Goal: Transaction & Acquisition: Book appointment/travel/reservation

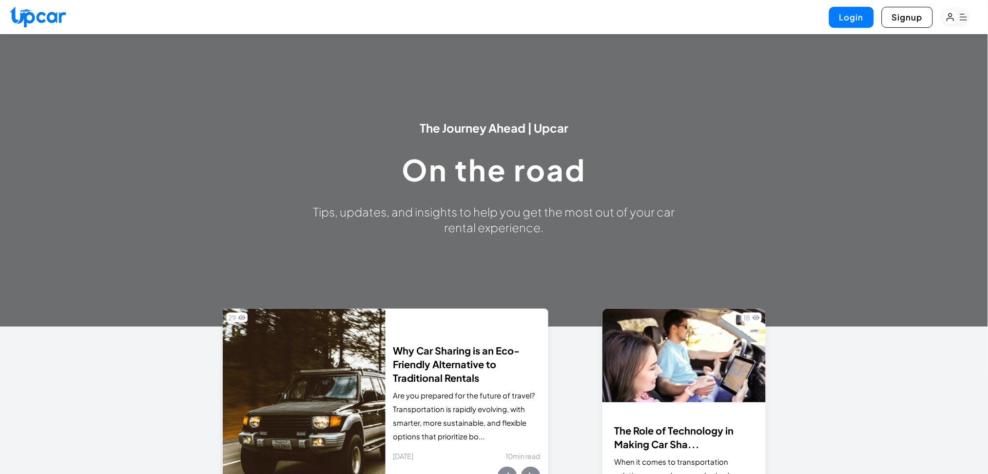
click at [22, 20] on img at bounding box center [38, 16] width 56 height 21
select select "********"
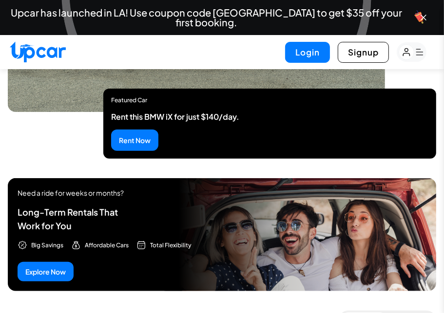
scroll to position [2434, 0]
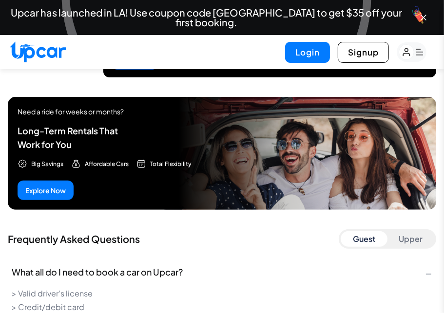
click at [407, 240] on button "Upper" at bounding box center [410, 239] width 47 height 16
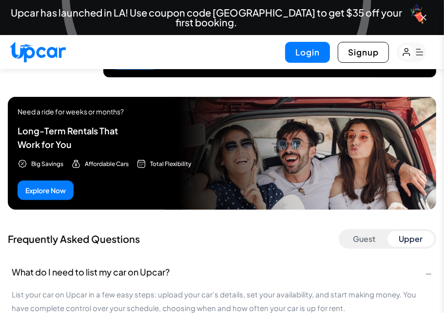
click at [408, 240] on button "Upper" at bounding box center [410, 239] width 47 height 16
click at [377, 239] on button "Guest" at bounding box center [364, 239] width 47 height 16
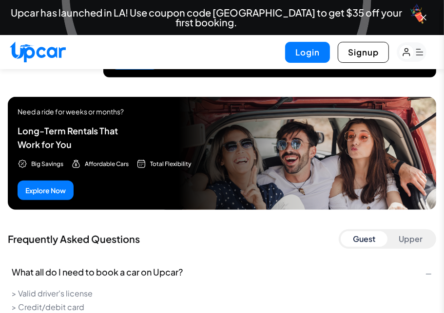
click at [411, 237] on button "Upper" at bounding box center [410, 239] width 47 height 16
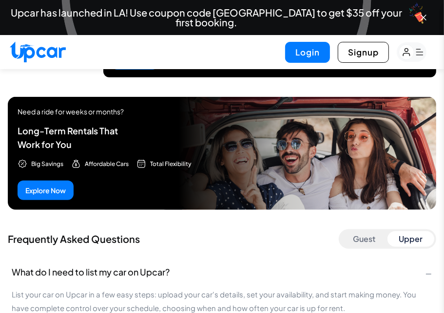
click at [394, 238] on button "Upper" at bounding box center [410, 239] width 47 height 16
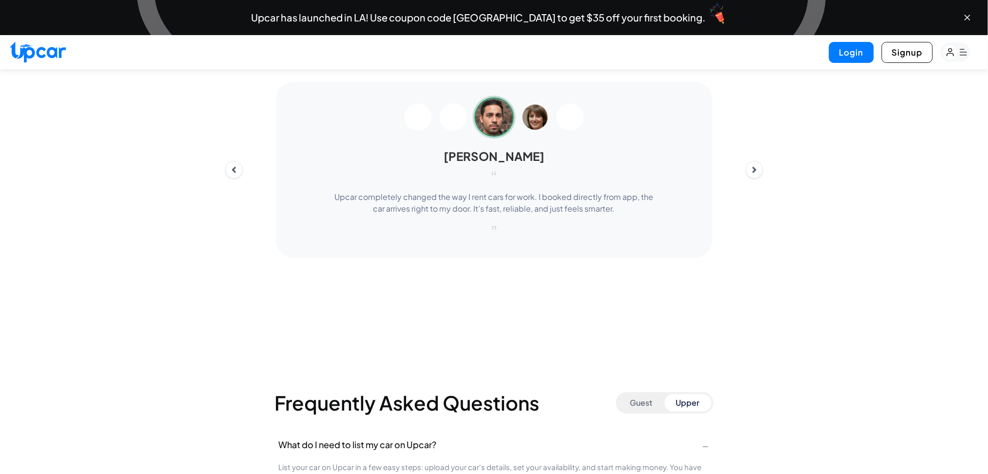
scroll to position [3513, 0]
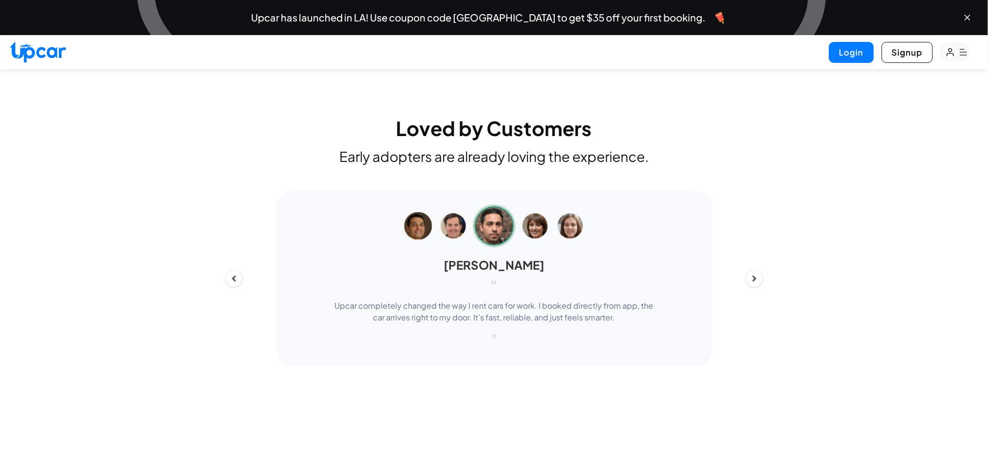
click at [416, 225] on img at bounding box center [418, 226] width 30 height 30
click at [240, 271] on div "[PERSON_NAME] “ Upcar completely changed the way I rent cars for work. I booked…" at bounding box center [494, 278] width 554 height 175
click at [238, 278] on button "Previous" at bounding box center [233, 287] width 19 height 19
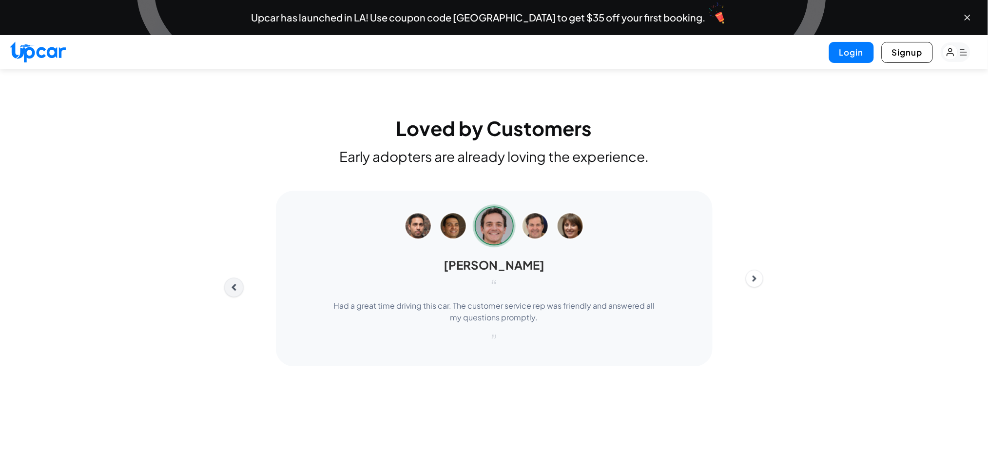
click at [238, 278] on button "Previous" at bounding box center [233, 287] width 19 height 19
click at [754, 268] on div "Kush “ Amazing service! The car was delivered to our hotel, and the host provid…" at bounding box center [494, 278] width 554 height 175
click at [755, 282] on icon "Next" at bounding box center [754, 287] width 11 height 11
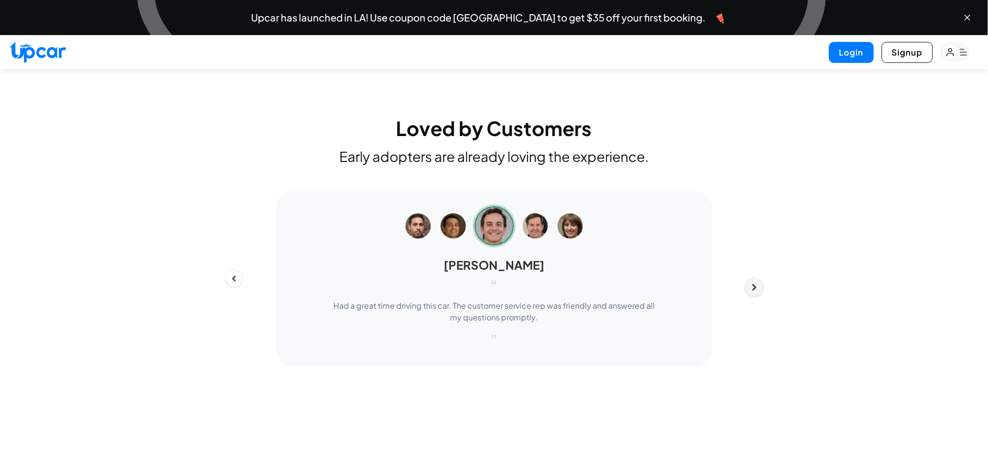
click at [755, 282] on icon "Next" at bounding box center [754, 287] width 11 height 11
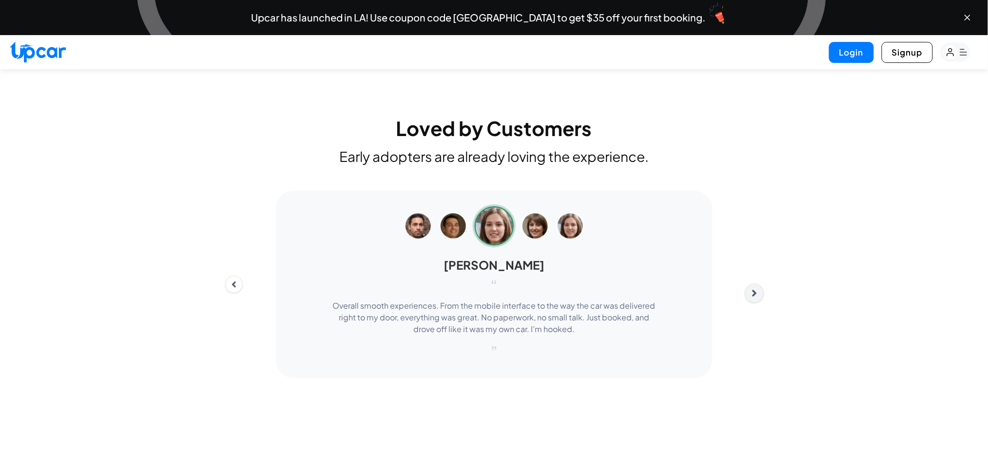
click at [755, 287] on icon "Next" at bounding box center [754, 292] width 11 height 11
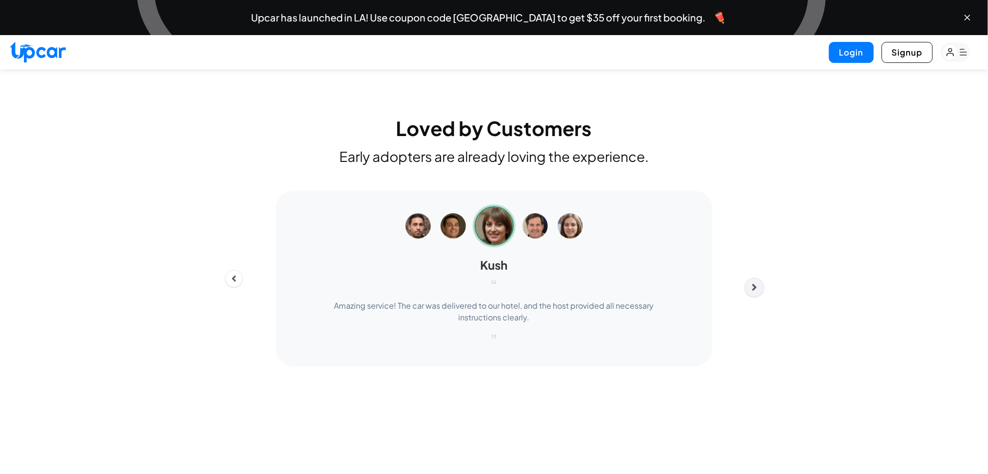
click at [755, 282] on icon "Next" at bounding box center [754, 287] width 11 height 11
click at [755, 278] on button "Next" at bounding box center [754, 287] width 19 height 19
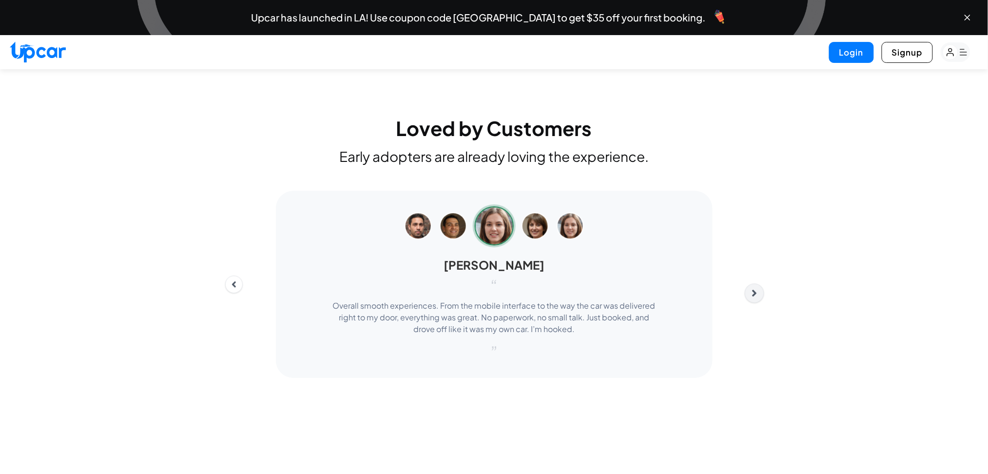
click at [755, 276] on div "[PERSON_NAME] “ Overall smooth experiences. From the mobile interface to the wa…" at bounding box center [494, 284] width 554 height 187
click at [755, 287] on icon "Next" at bounding box center [754, 292] width 11 height 11
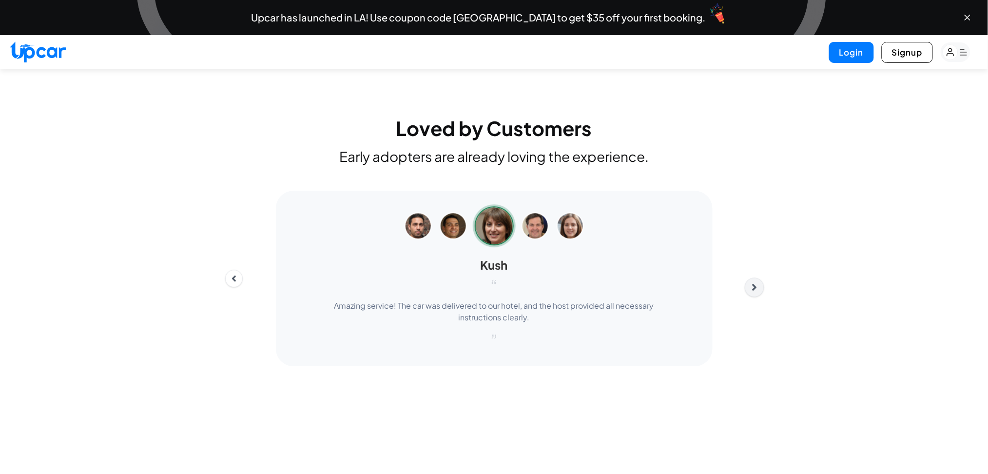
click at [755, 282] on icon "Next" at bounding box center [754, 287] width 11 height 11
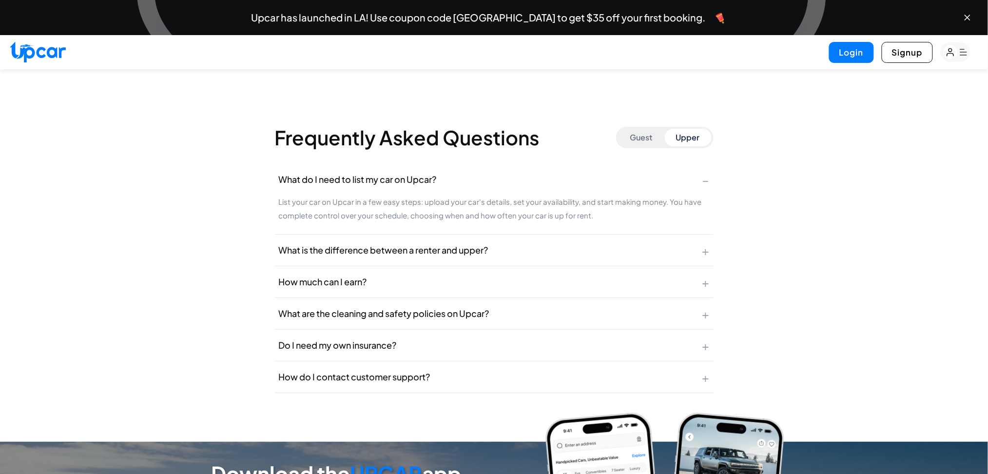
scroll to position [3947, 0]
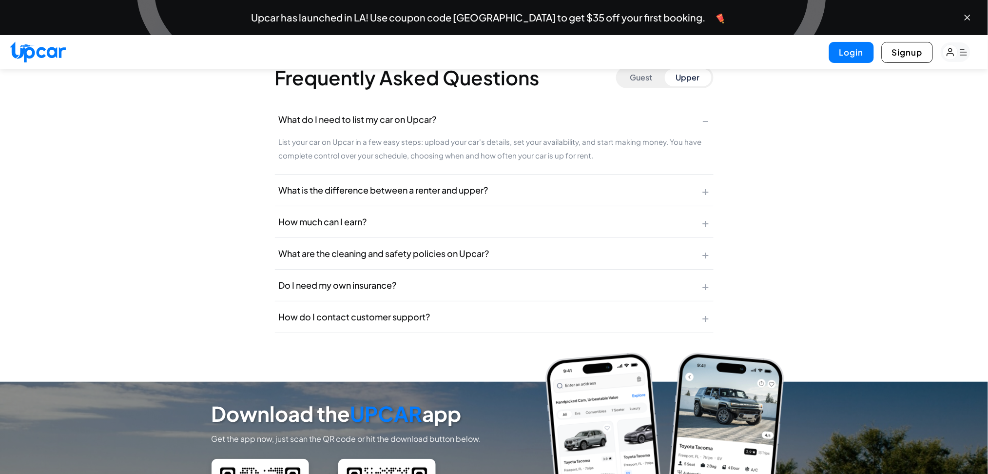
click at [705, 194] on button "What is the difference between a renter and upper? +" at bounding box center [494, 189] width 439 height 31
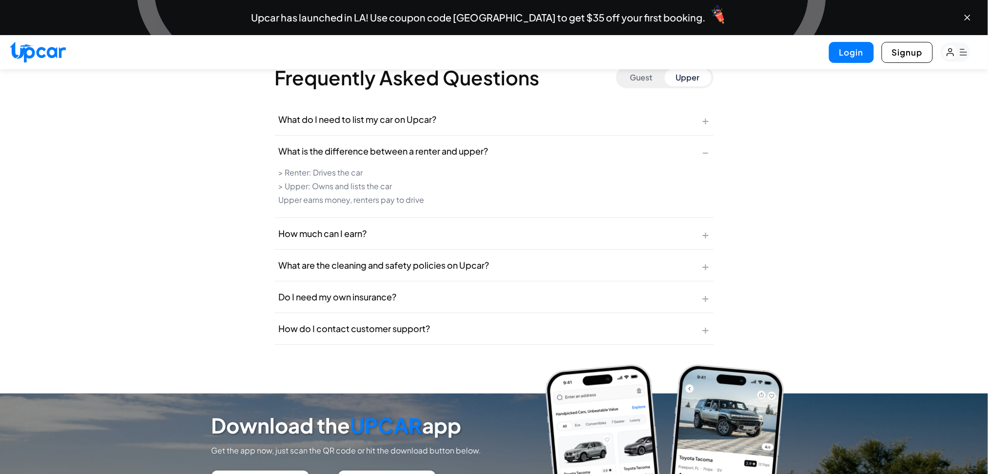
click at [709, 147] on button "What is the difference between a renter and upper? −" at bounding box center [494, 150] width 439 height 31
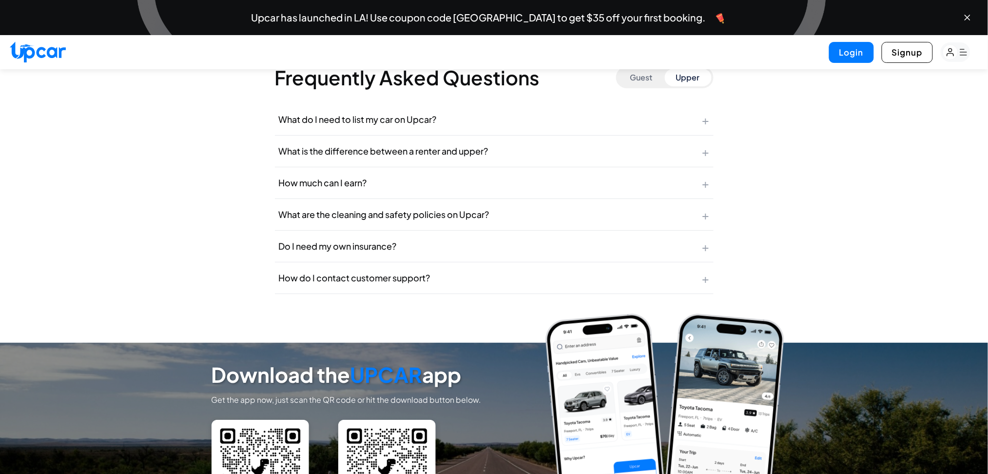
click at [709, 147] on button "What is the difference between a renter and upper? +" at bounding box center [494, 150] width 439 height 31
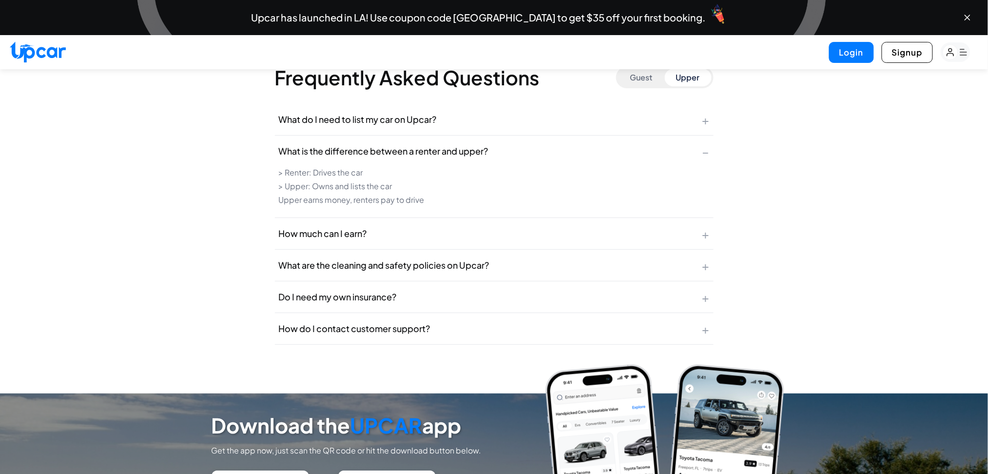
click at [709, 147] on button "What is the difference between a renter and upper? −" at bounding box center [494, 150] width 439 height 31
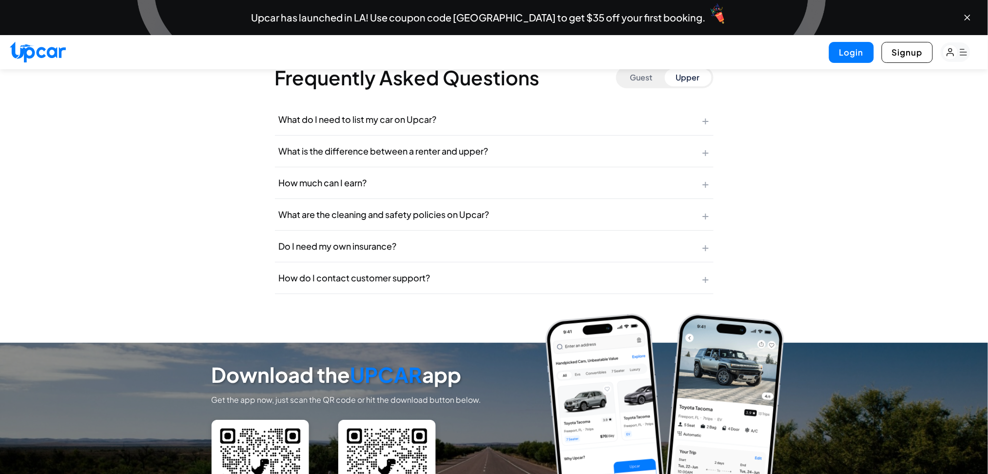
click at [707, 120] on span "+" at bounding box center [705, 120] width 7 height 16
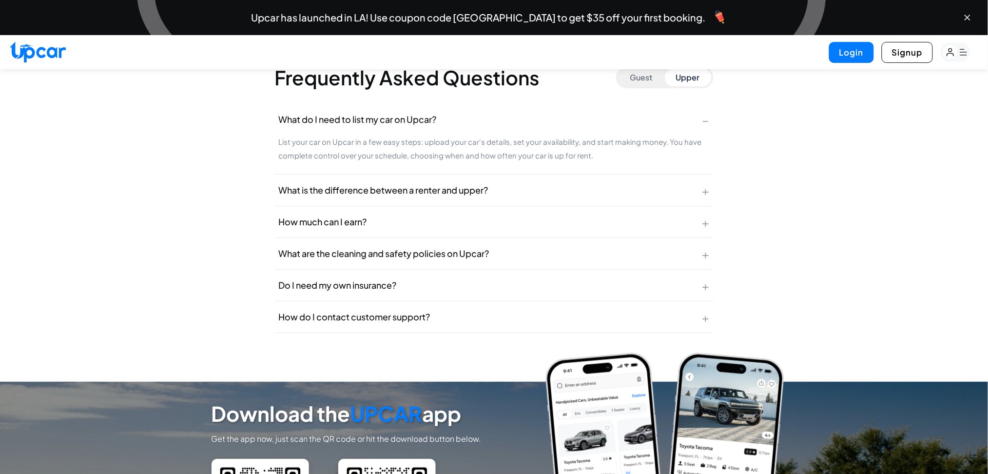
click at [707, 120] on span "−" at bounding box center [705, 120] width 7 height 16
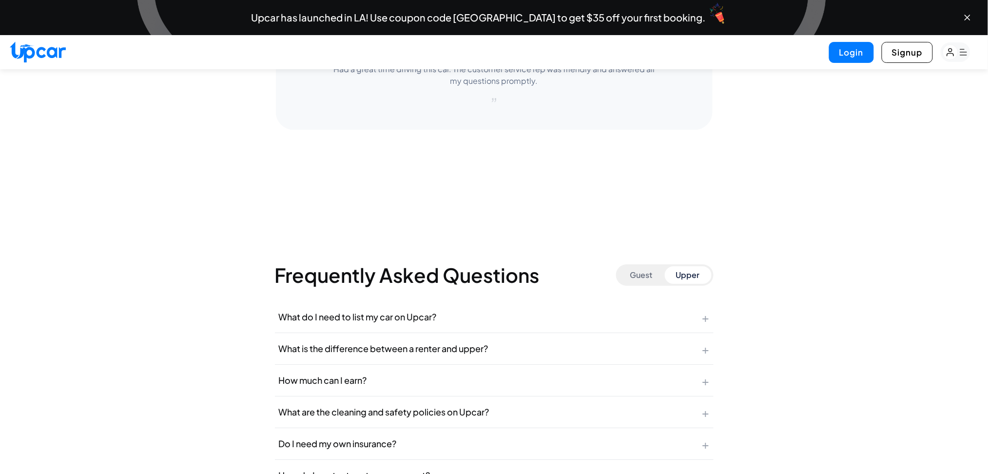
scroll to position [3730, 0]
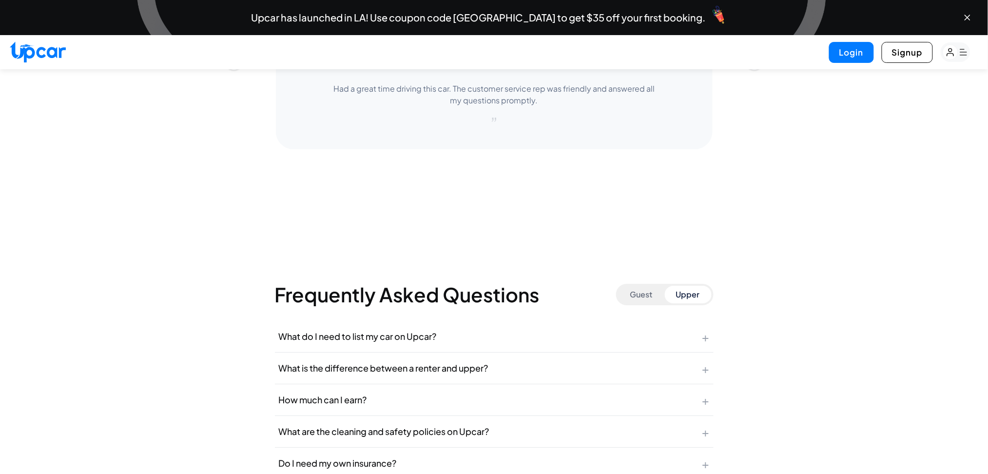
click at [648, 294] on button "Guest" at bounding box center [641, 295] width 47 height 18
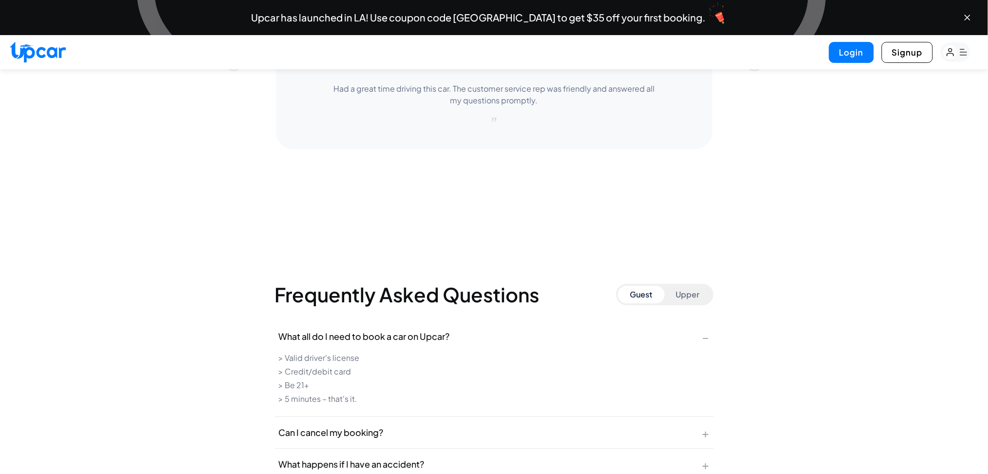
click at [648, 294] on button "Guest" at bounding box center [641, 295] width 47 height 18
click at [671, 286] on button "Upper" at bounding box center [688, 295] width 47 height 18
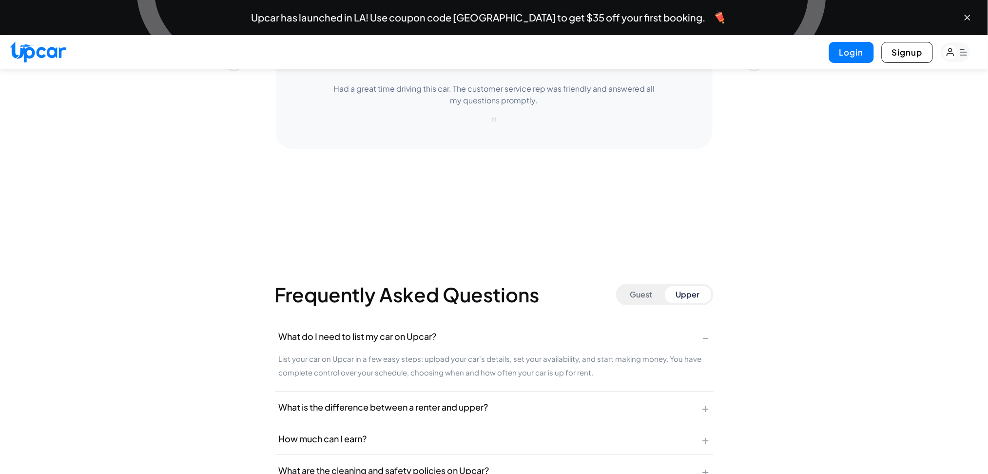
click at [705, 331] on span "−" at bounding box center [705, 336] width 7 height 16
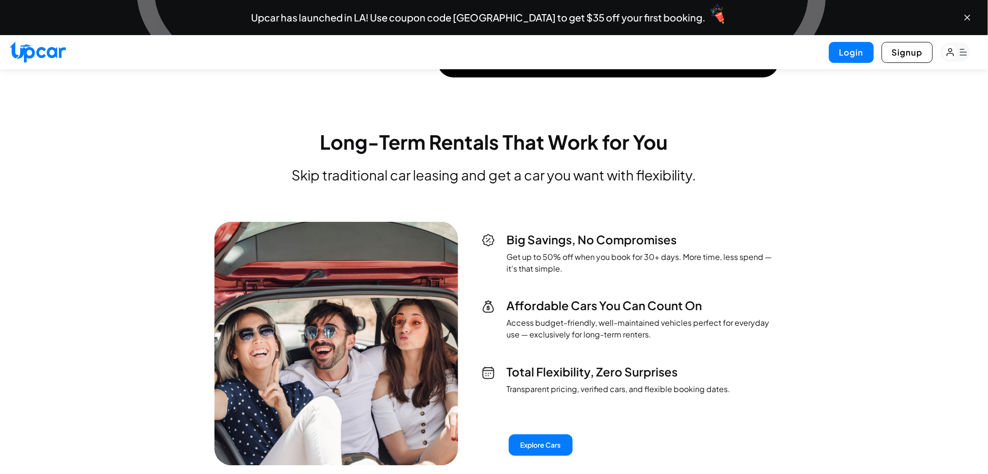
scroll to position [3188, 0]
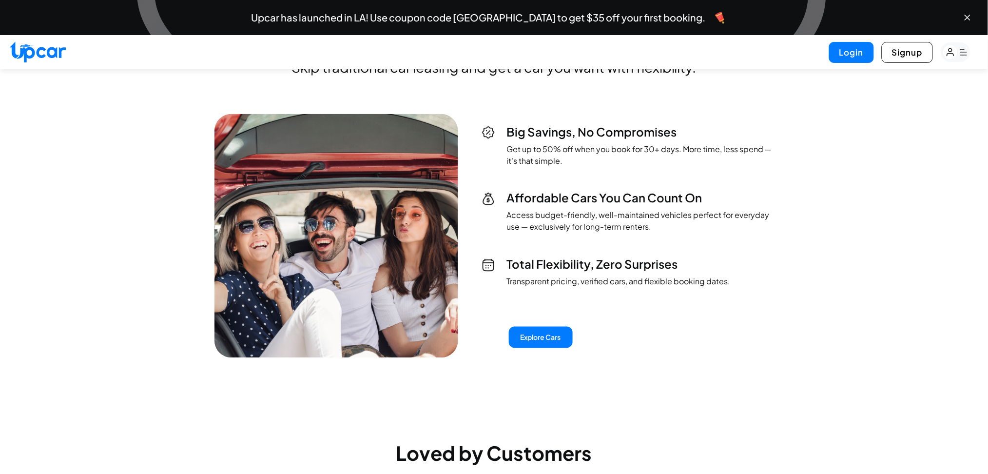
click at [492, 133] on div "Big Savings, No Compromises Get up to 50% off when you book for 30+ days. More …" at bounding box center [627, 145] width 292 height 43
click at [492, 133] on img at bounding box center [488, 133] width 14 height 14
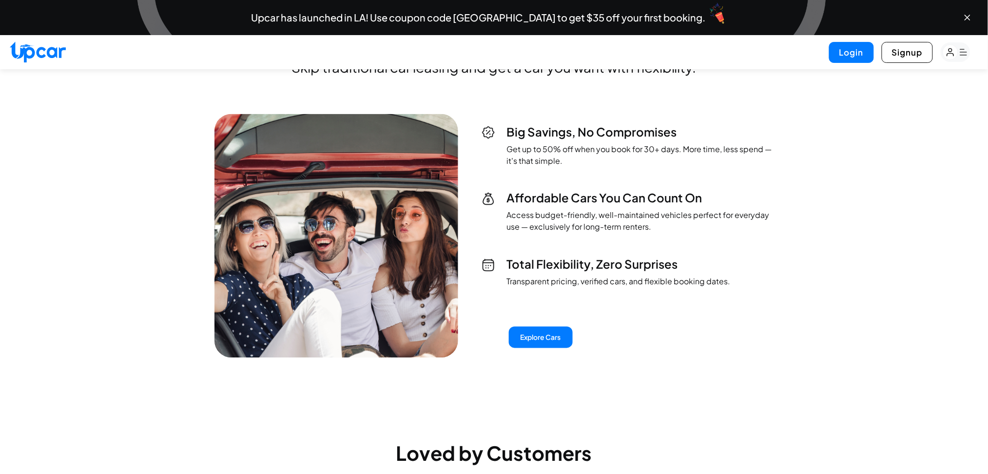
click at [492, 133] on img at bounding box center [488, 133] width 14 height 14
click at [489, 182] on div "Big Savings, No Compromises Get up to 50% off when you book for 30+ days. More …" at bounding box center [627, 206] width 292 height 164
click at [490, 192] on img at bounding box center [488, 199] width 14 height 14
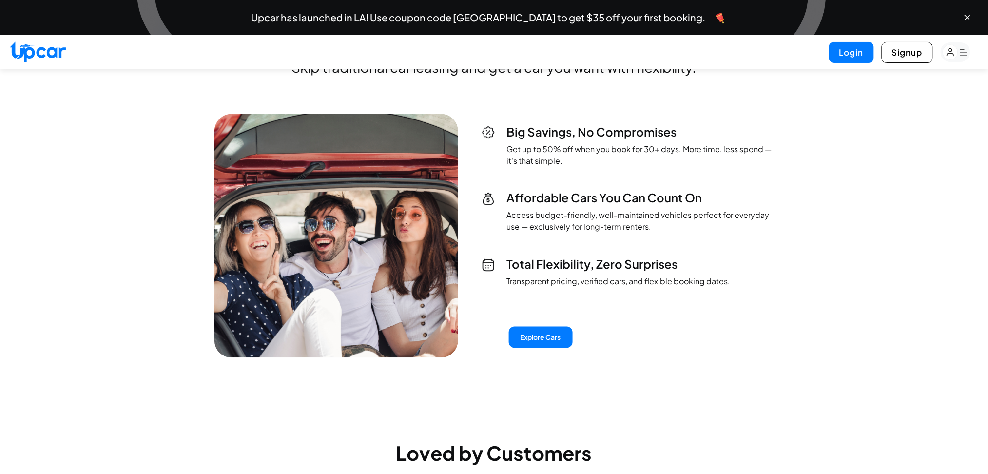
click at [490, 192] on img at bounding box center [488, 199] width 14 height 14
click at [491, 197] on img at bounding box center [488, 199] width 14 height 14
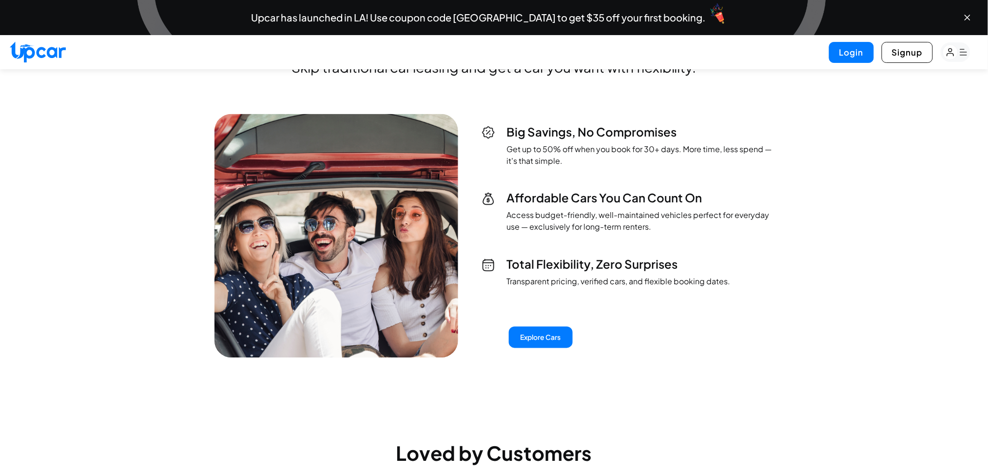
click at [491, 197] on img at bounding box center [488, 199] width 14 height 14
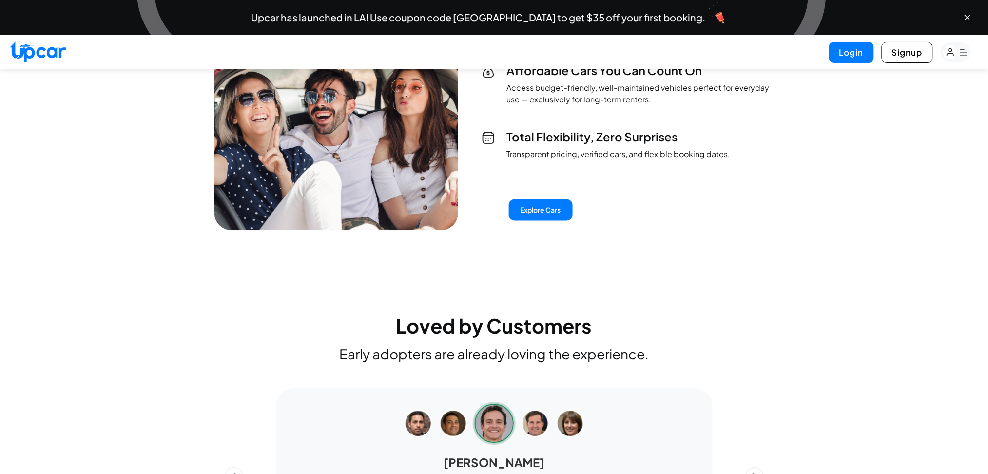
scroll to position [3207, 0]
